Goal: Find specific page/section: Find specific page/section

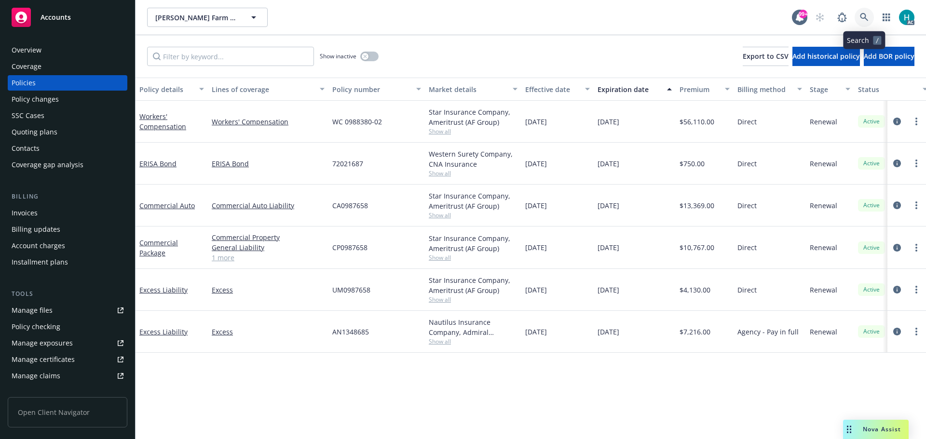
click at [869, 18] on link at bounding box center [864, 17] width 19 height 19
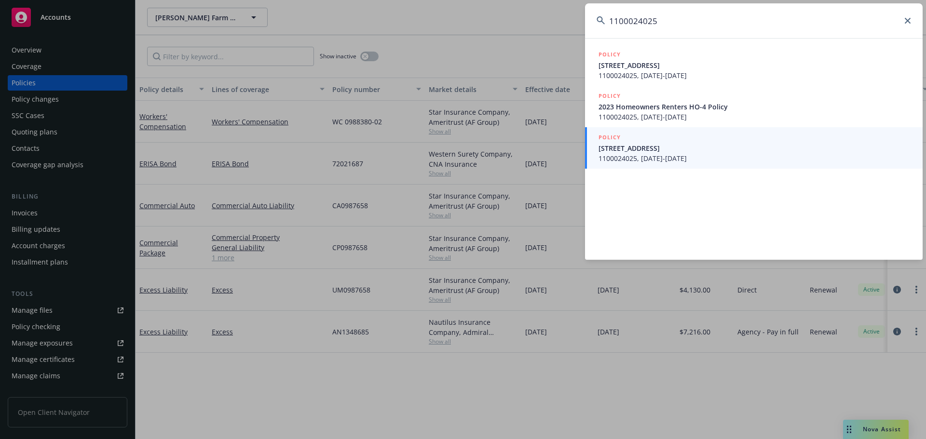
type input "1100024025"
drag, startPoint x: 528, startPoint y: 51, endPoint x: 757, endPoint y: 23, distance: 231.3
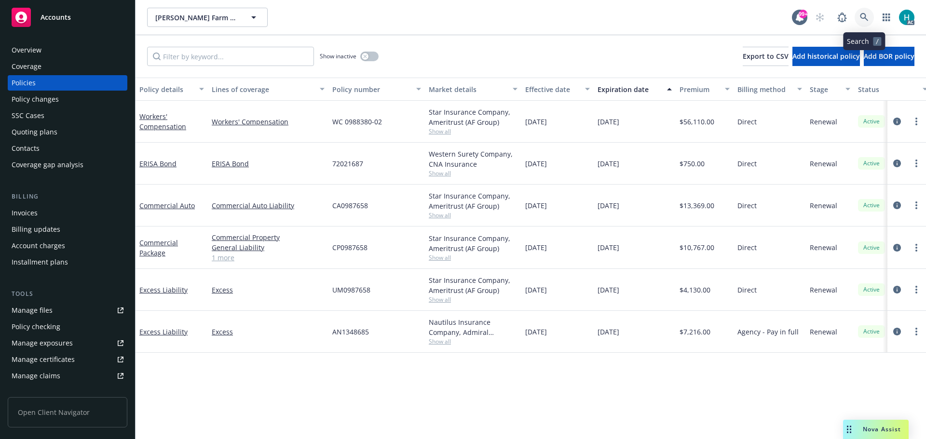
click at [868, 17] on icon at bounding box center [864, 17] width 9 height 9
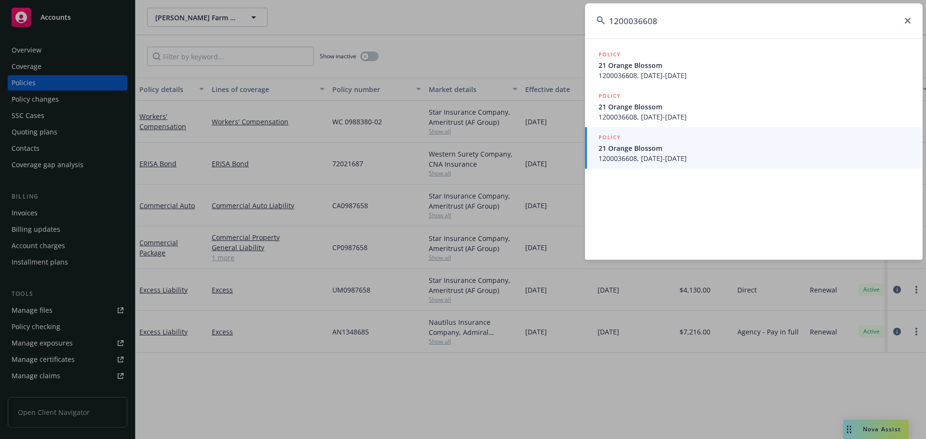
type input "1200036608"
drag, startPoint x: 548, startPoint y: 17, endPoint x: 563, endPoint y: 16, distance: 15.0
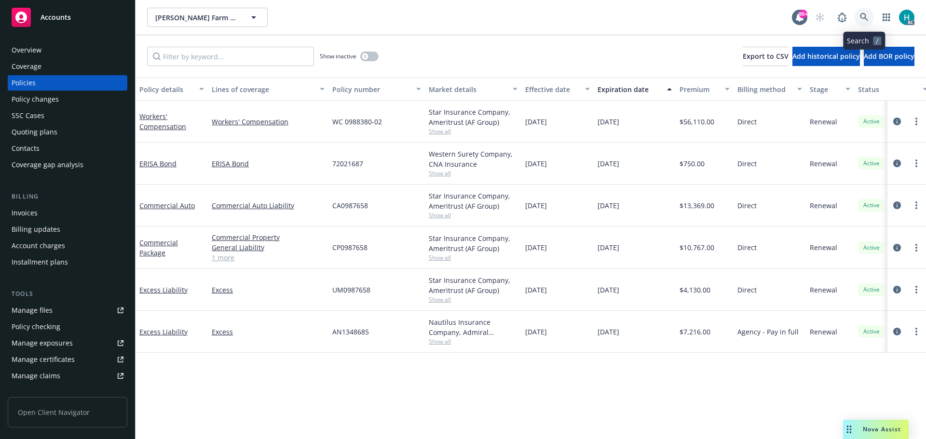
click at [868, 14] on icon at bounding box center [864, 17] width 9 height 9
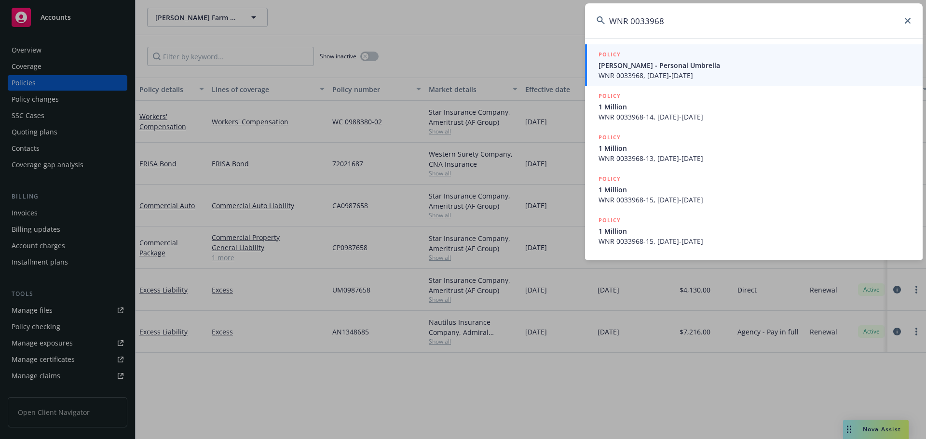
type input "WNR 0033968"
